Goal: Task Accomplishment & Management: Complete application form

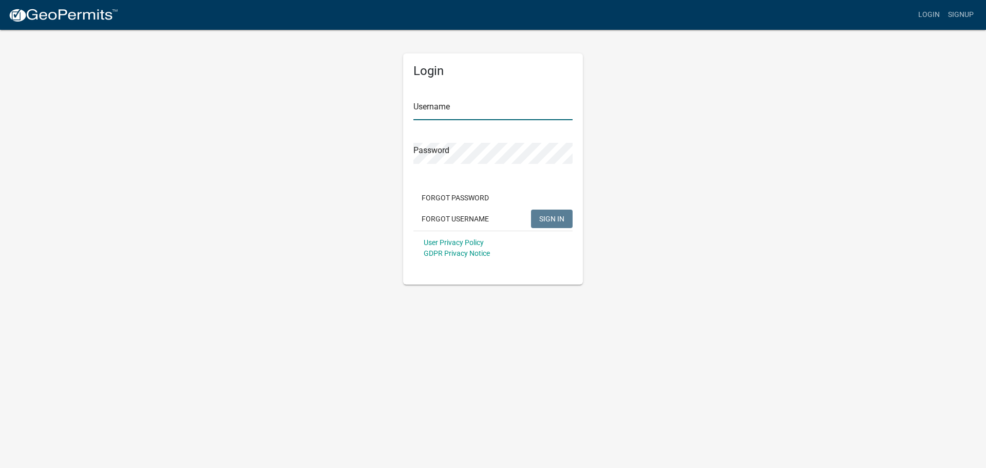
click at [450, 111] on input "Username" at bounding box center [492, 109] width 159 height 21
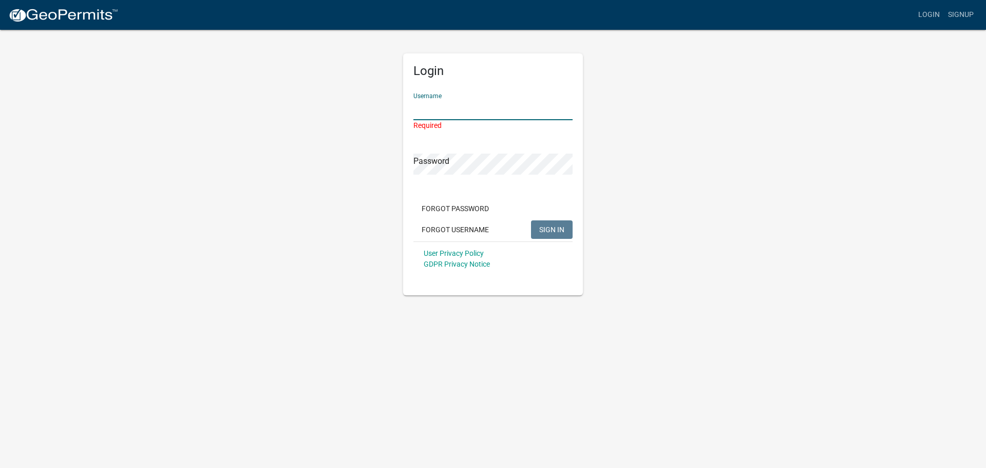
click at [423, 112] on input "Username" at bounding box center [492, 109] width 159 height 21
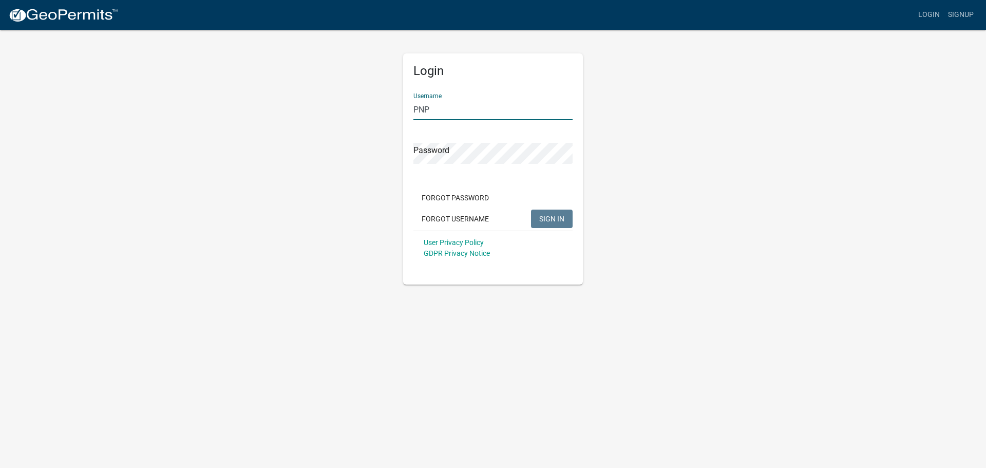
type input "PNP"
click at [543, 208] on div "Forgot Password Forgot Username SIGN IN" at bounding box center [492, 209] width 159 height 42
click at [545, 214] on button "SIGN IN" at bounding box center [552, 219] width 42 height 18
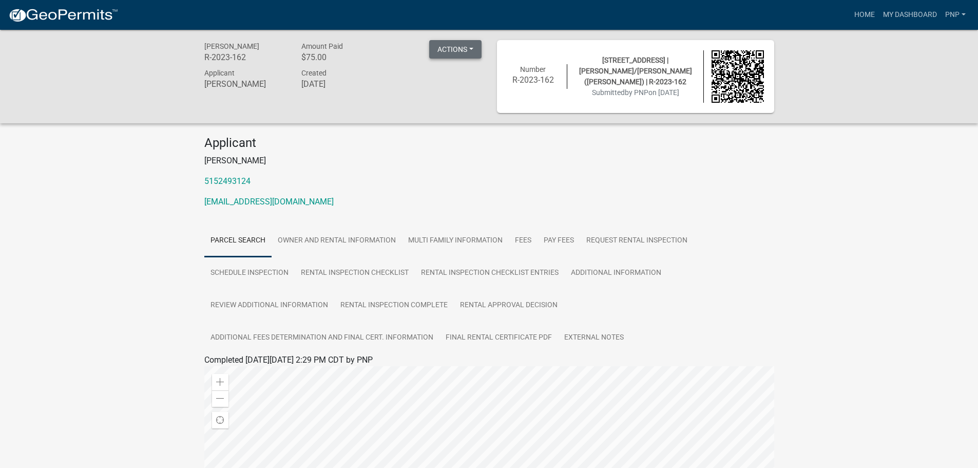
click at [451, 44] on button "Actions" at bounding box center [455, 49] width 52 height 18
click at [451, 150] on link "Renew" at bounding box center [470, 150] width 82 height 25
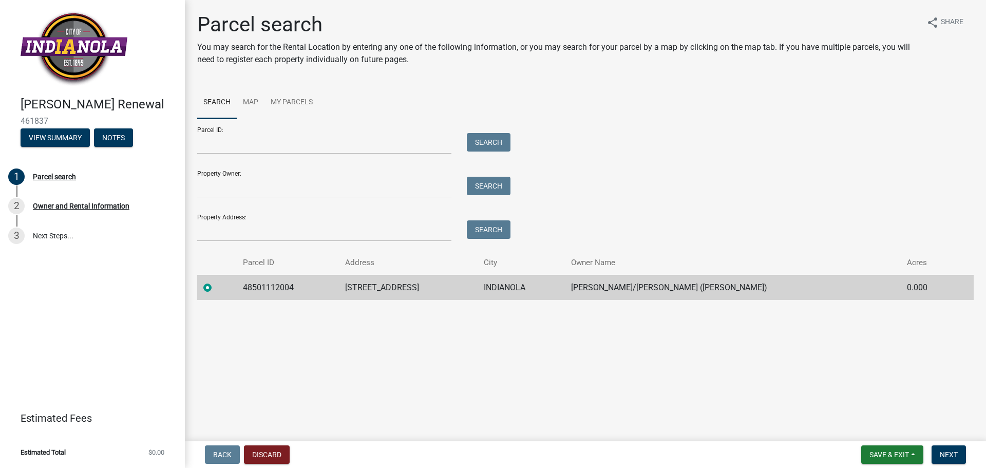
click at [253, 290] on td "48501112004" at bounding box center [288, 287] width 102 height 25
click at [939, 452] on button "Next" at bounding box center [949, 454] width 34 height 18
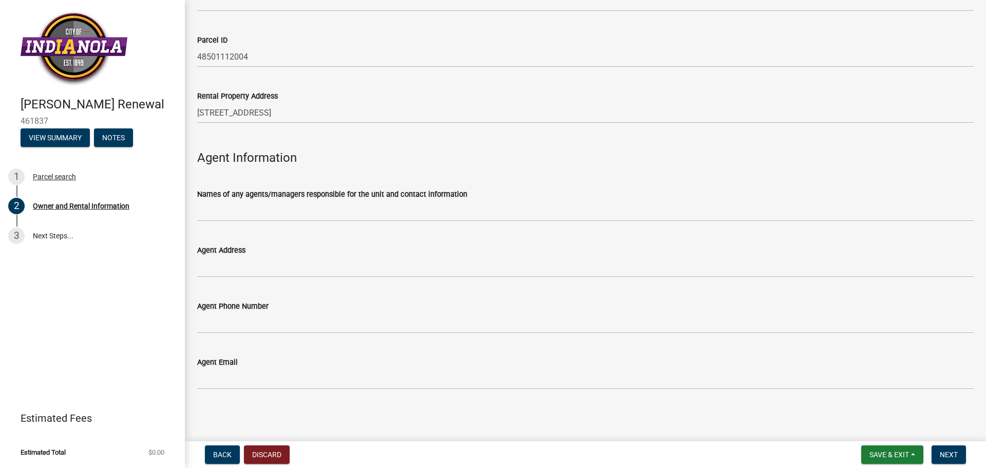
scroll to position [1032, 0]
click at [948, 454] on span "Next" at bounding box center [949, 454] width 18 height 8
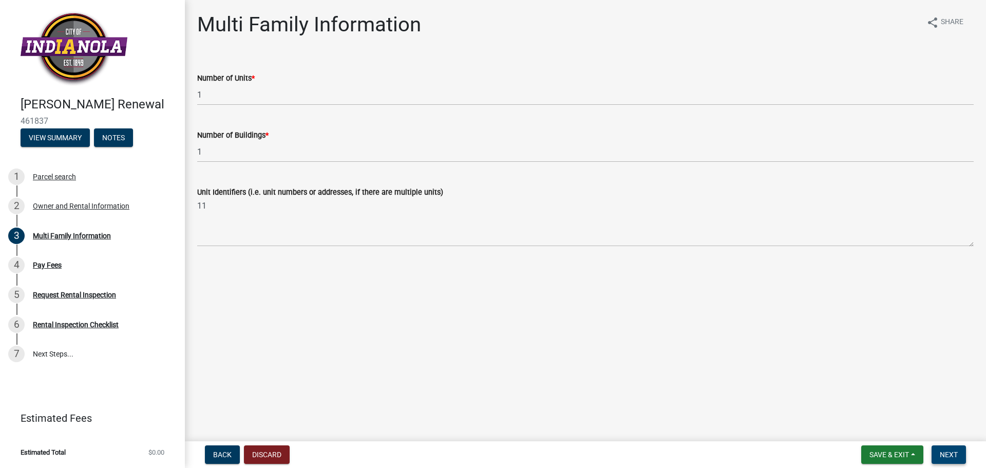
click at [953, 458] on span "Next" at bounding box center [949, 454] width 18 height 8
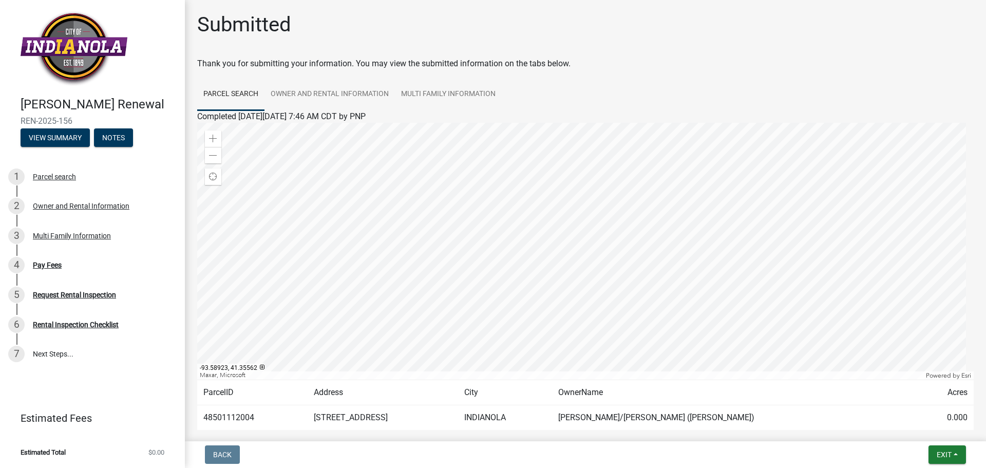
scroll to position [53, 0]
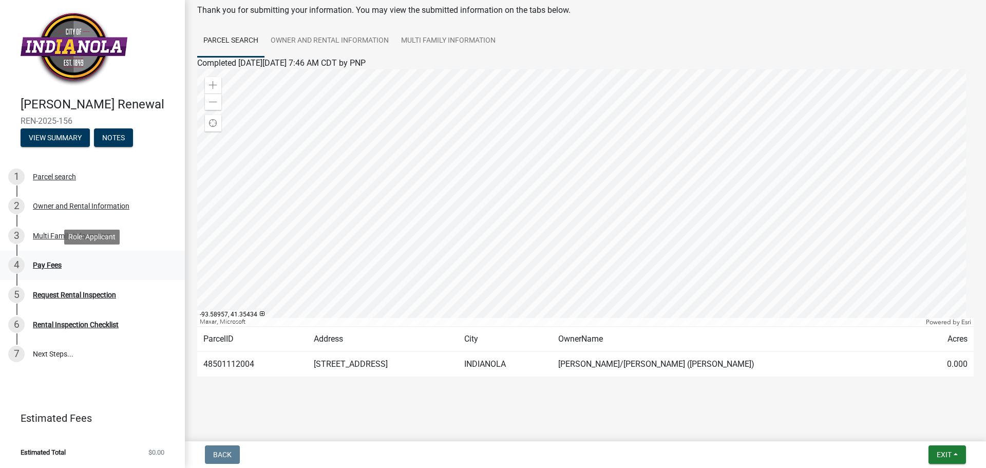
click at [54, 262] on div "Pay Fees" at bounding box center [47, 264] width 29 height 7
click at [47, 267] on div "Pay Fees" at bounding box center [47, 264] width 29 height 7
click at [60, 296] on div "Request Rental Inspection" at bounding box center [74, 294] width 83 height 7
click at [61, 323] on div "Rental Inspection Checklist" at bounding box center [76, 324] width 86 height 7
click at [49, 133] on button "View Summary" at bounding box center [55, 137] width 69 height 18
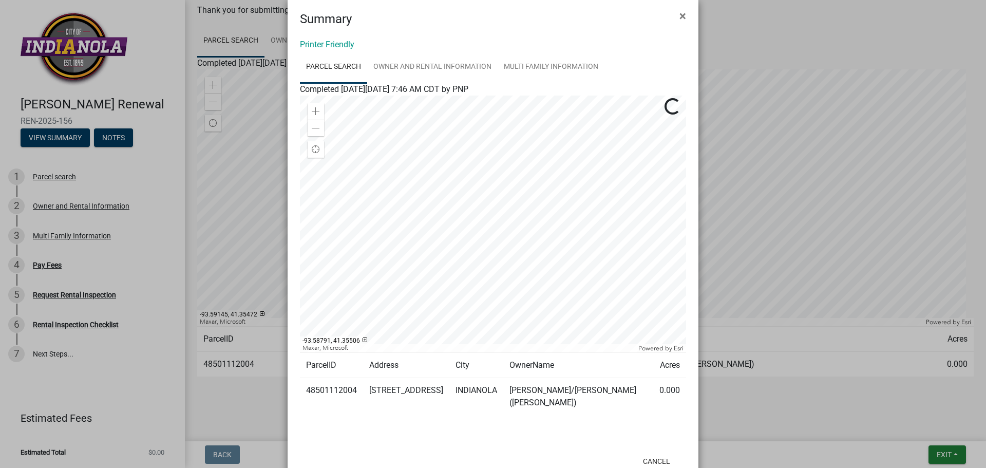
scroll to position [0, 0]
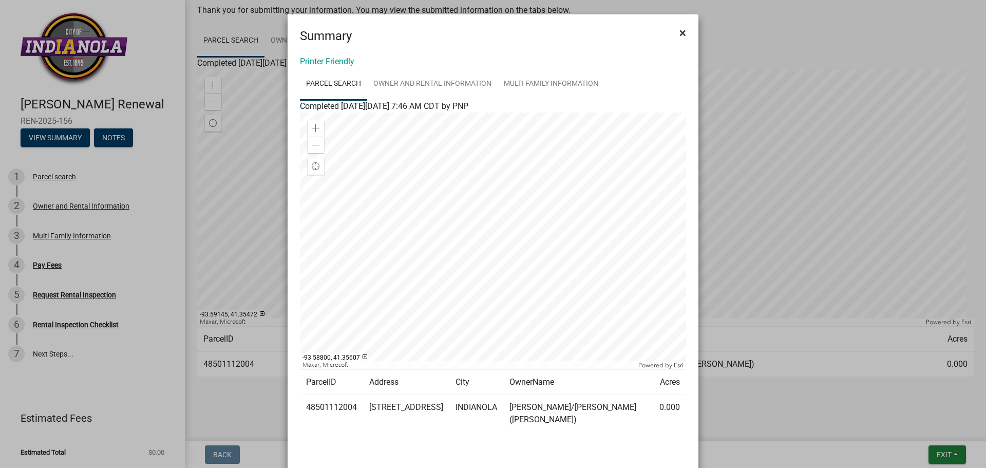
click at [679, 30] on span "×" at bounding box center [682, 33] width 7 height 14
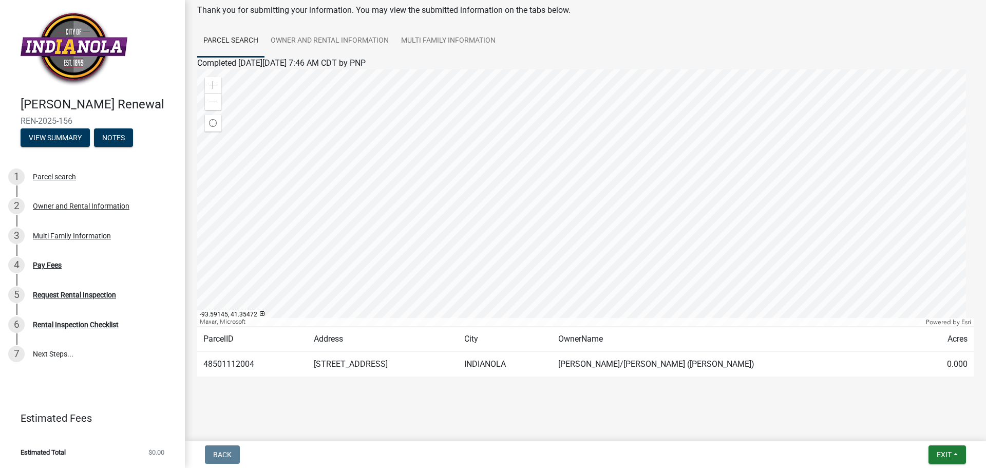
click at [735, 51] on ul "Parcel search Owner and Rental Information Multi Family Information" at bounding box center [585, 41] width 777 height 32
